Goal: Information Seeking & Learning: Find specific fact

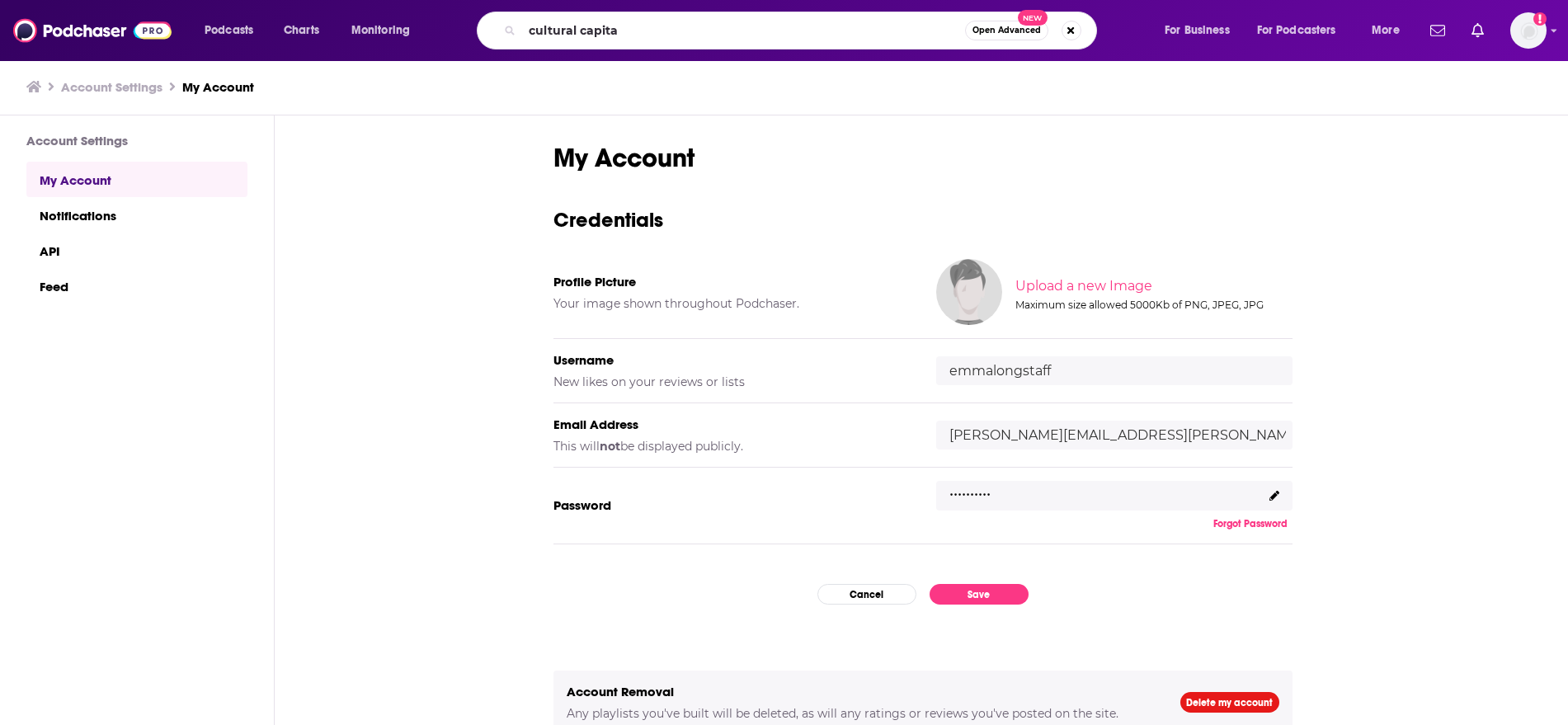
type input "cultural capital"
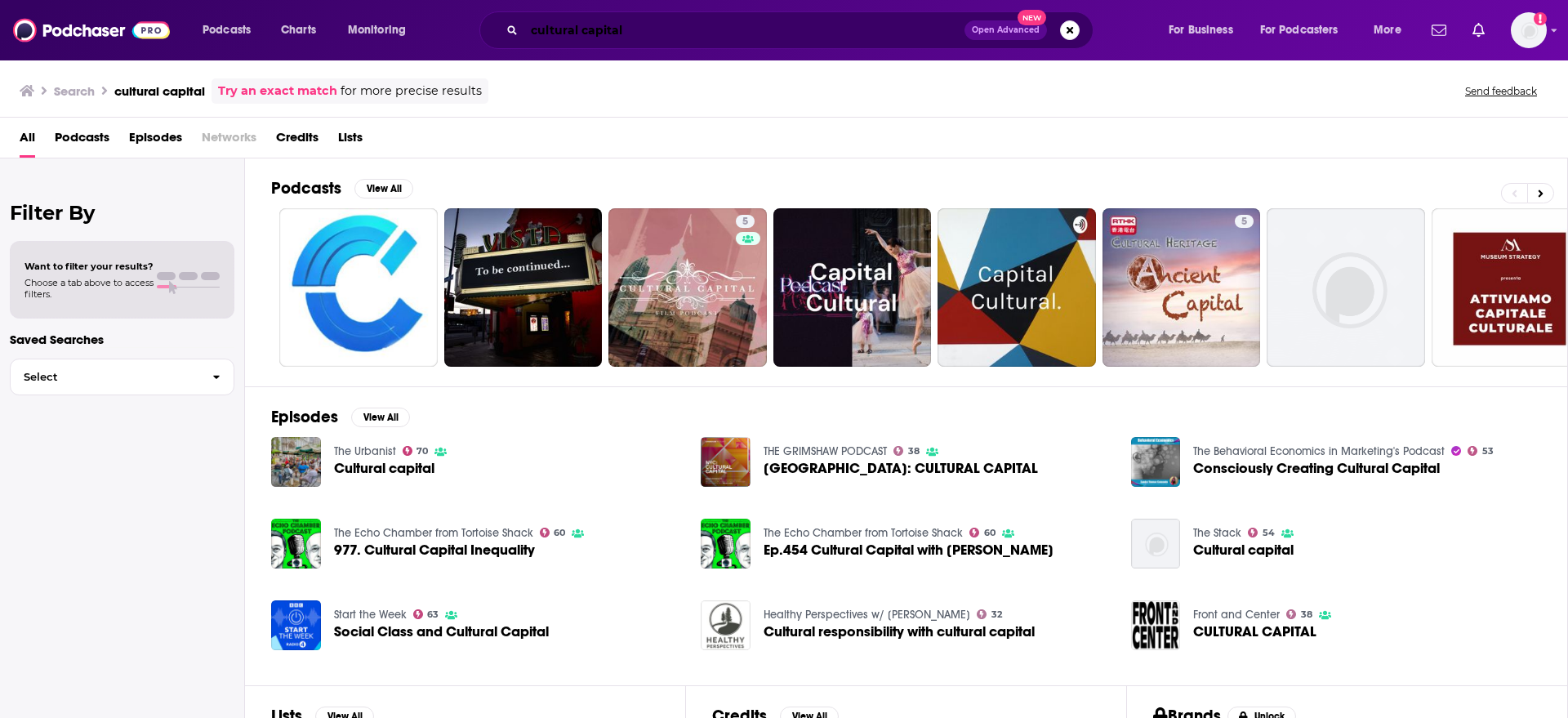
click at [669, 22] on input "cultural capital" at bounding box center [744, 30] width 440 height 26
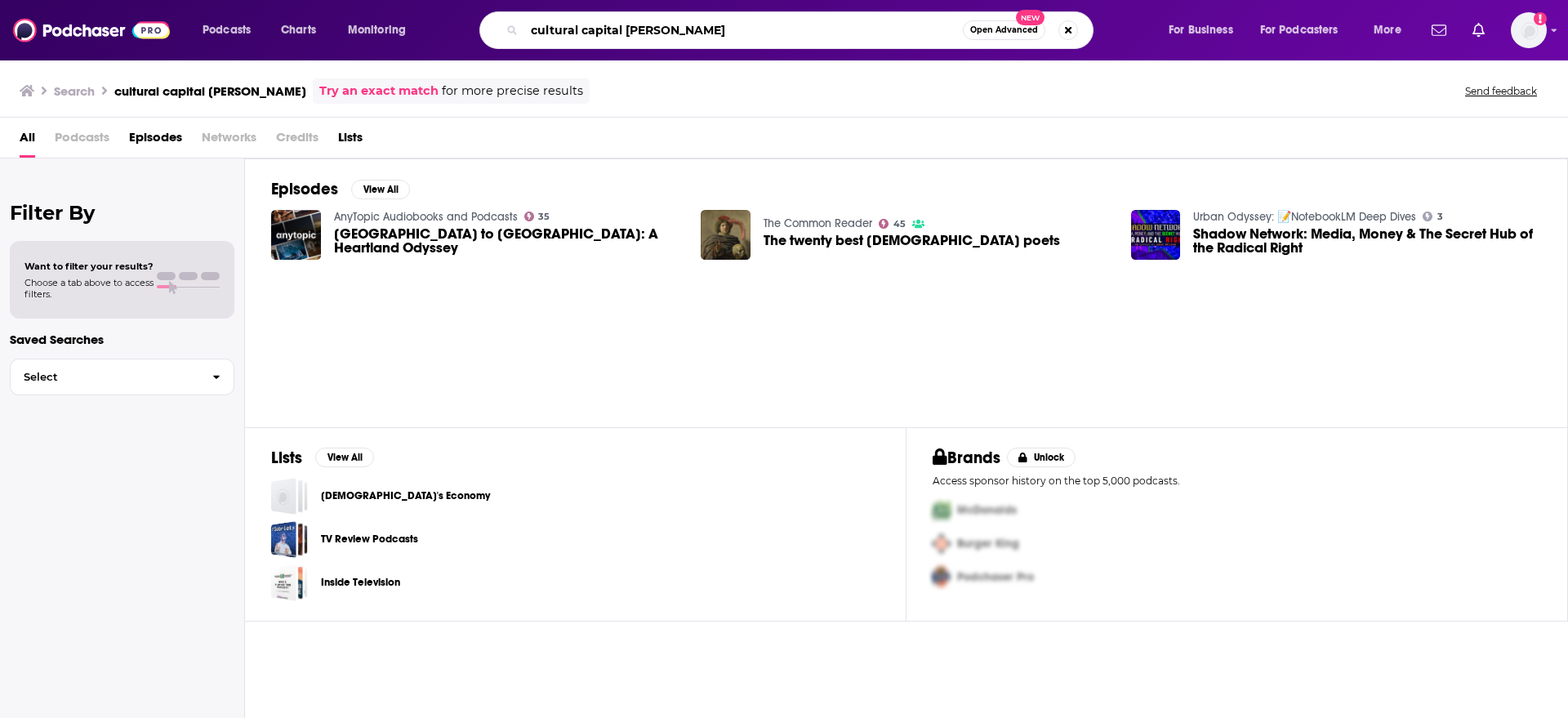
drag, startPoint x: 623, startPoint y: 26, endPoint x: 166, endPoint y: 33, distance: 457.1
click at [166, 33] on div "Podcasts Charts Monitoring cultural capital [PERSON_NAME] Open Advanced New For…" at bounding box center [784, 30] width 1568 height 60
type input "[PERSON_NAME]"
